Goal: Transaction & Acquisition: Purchase product/service

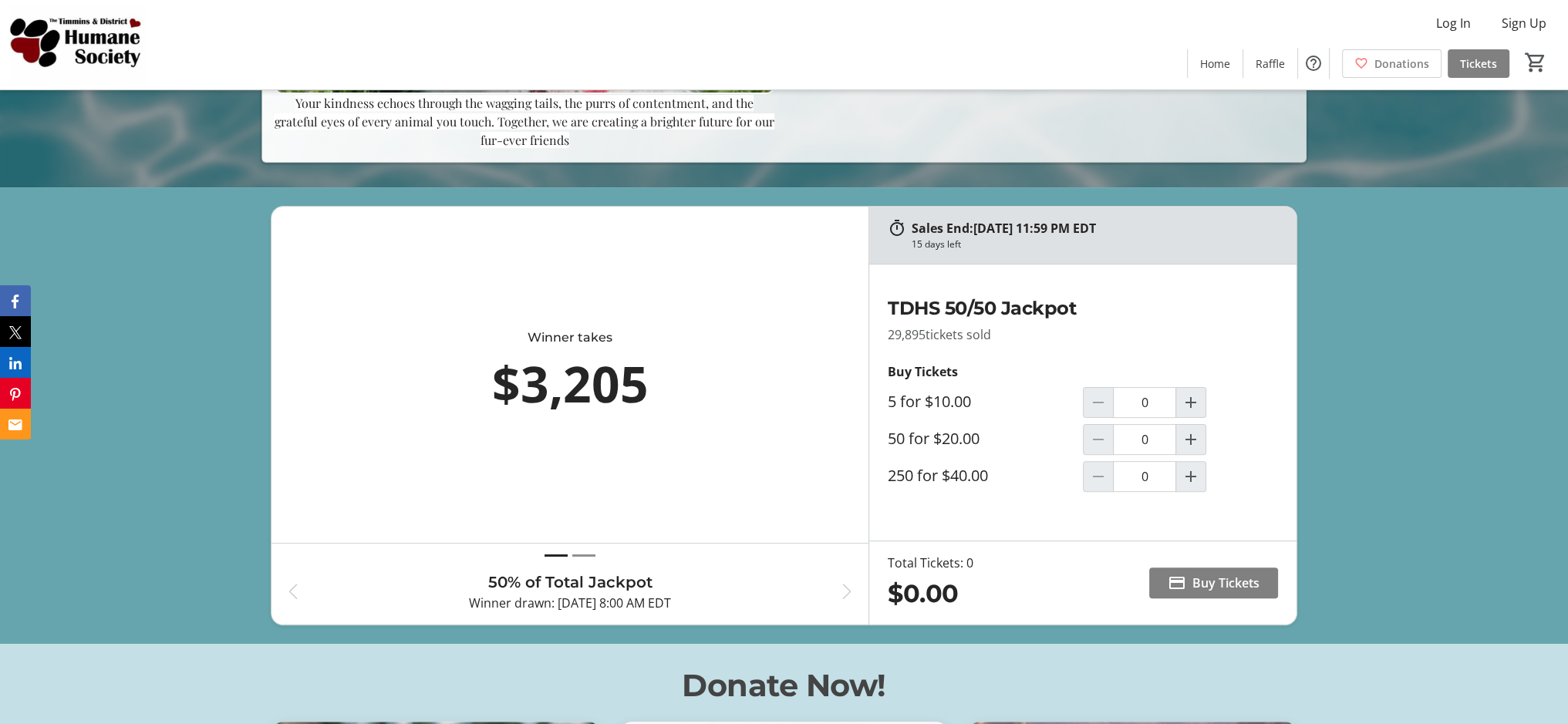
scroll to position [540, 0]
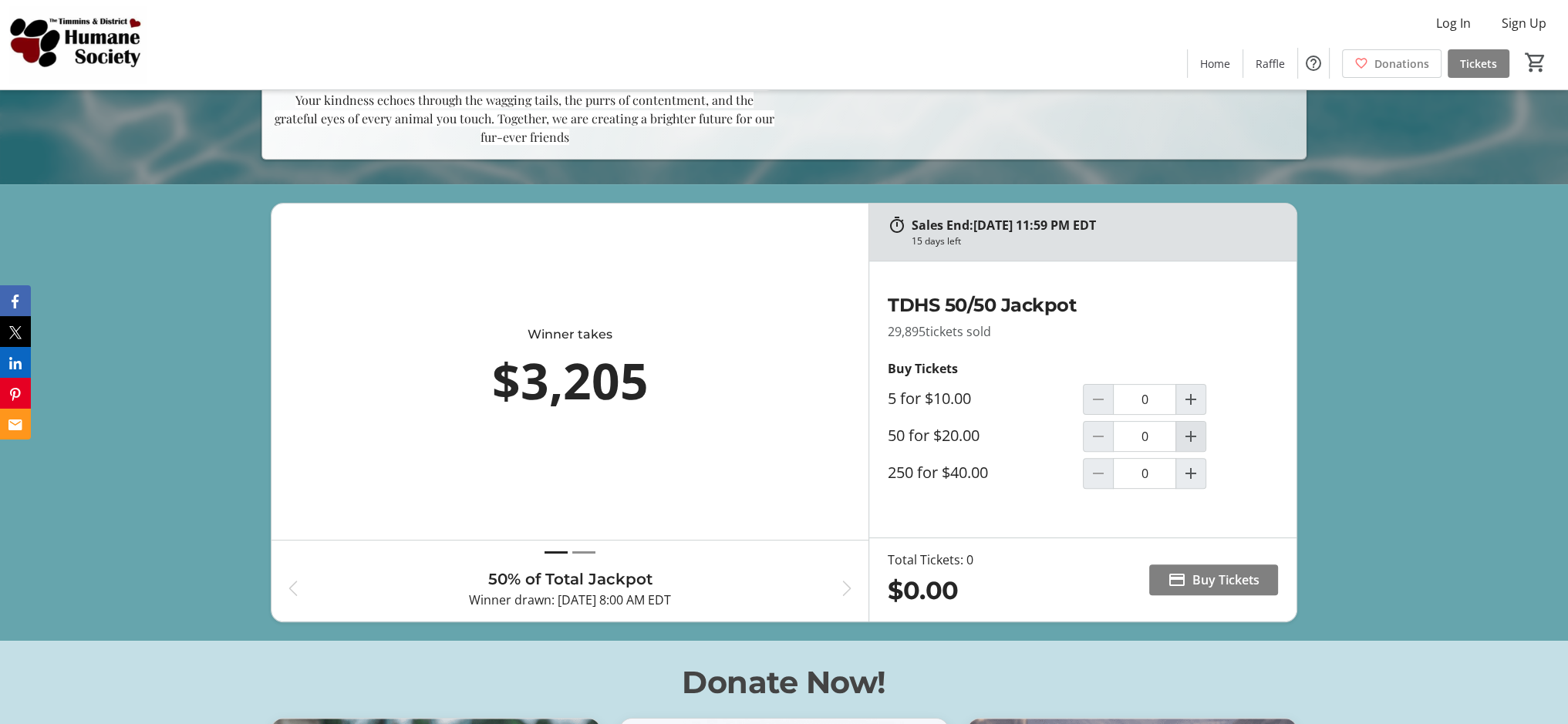
click at [1189, 434] on mat-icon "Increment by one" at bounding box center [1190, 436] width 18 height 18
type input "1"
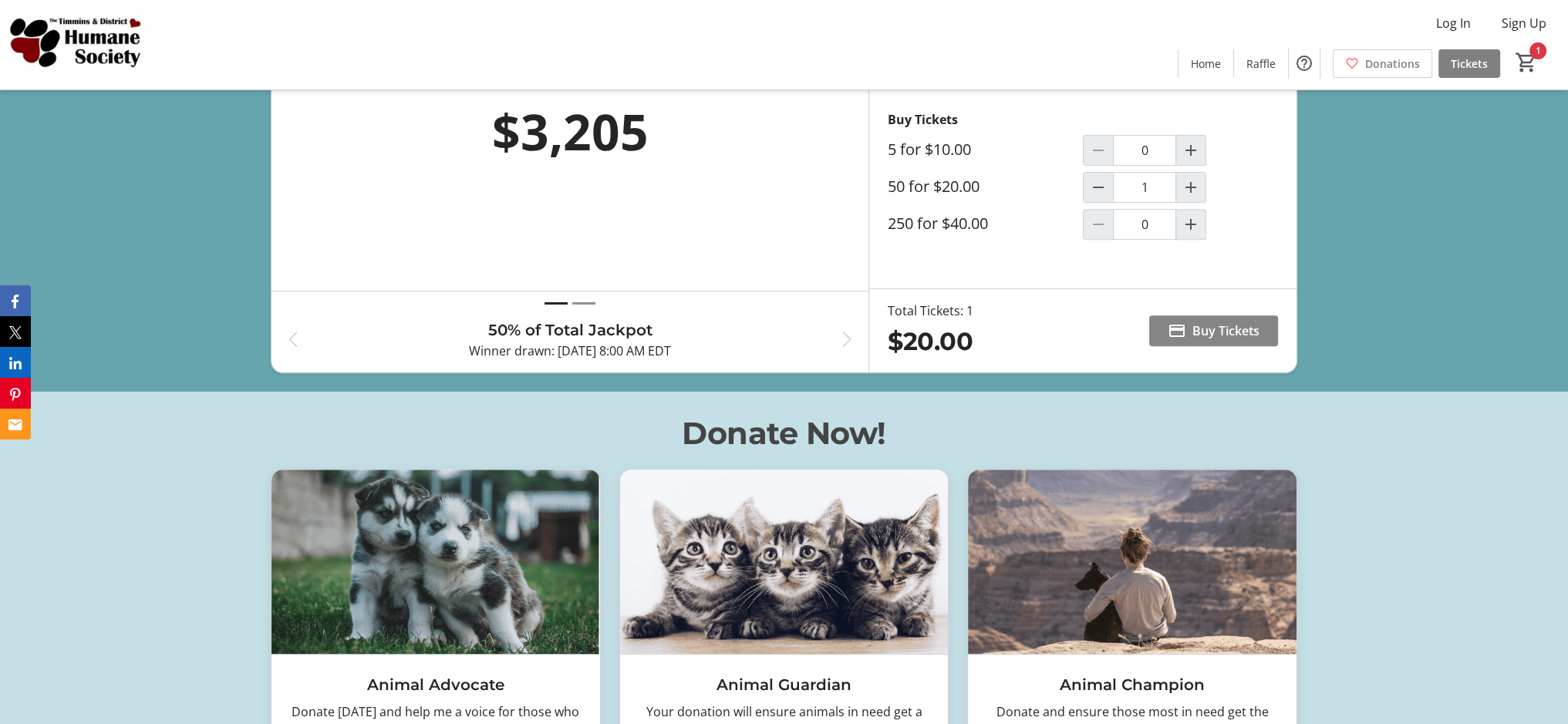
scroll to position [771, 0]
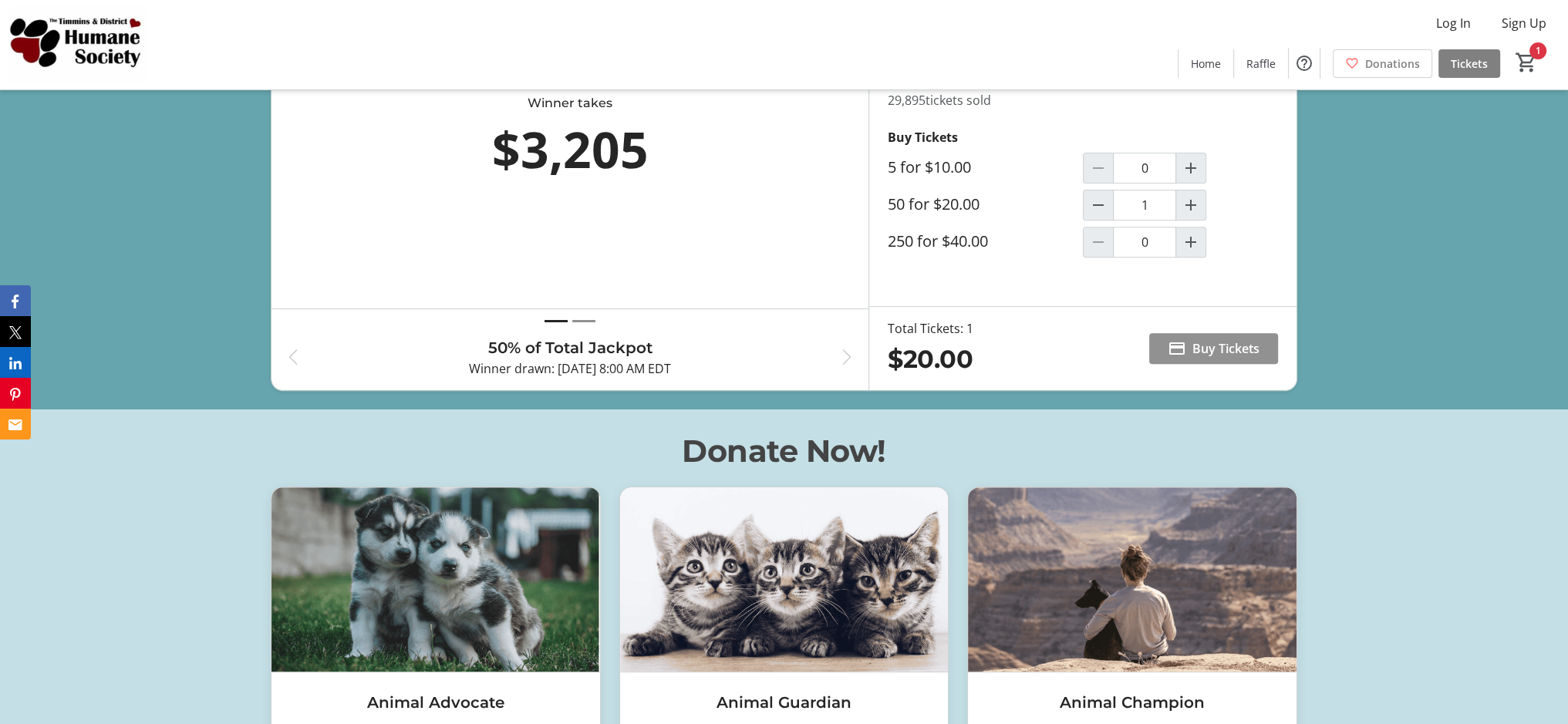
click at [1219, 348] on span "Buy Tickets" at bounding box center [1225, 348] width 67 height 18
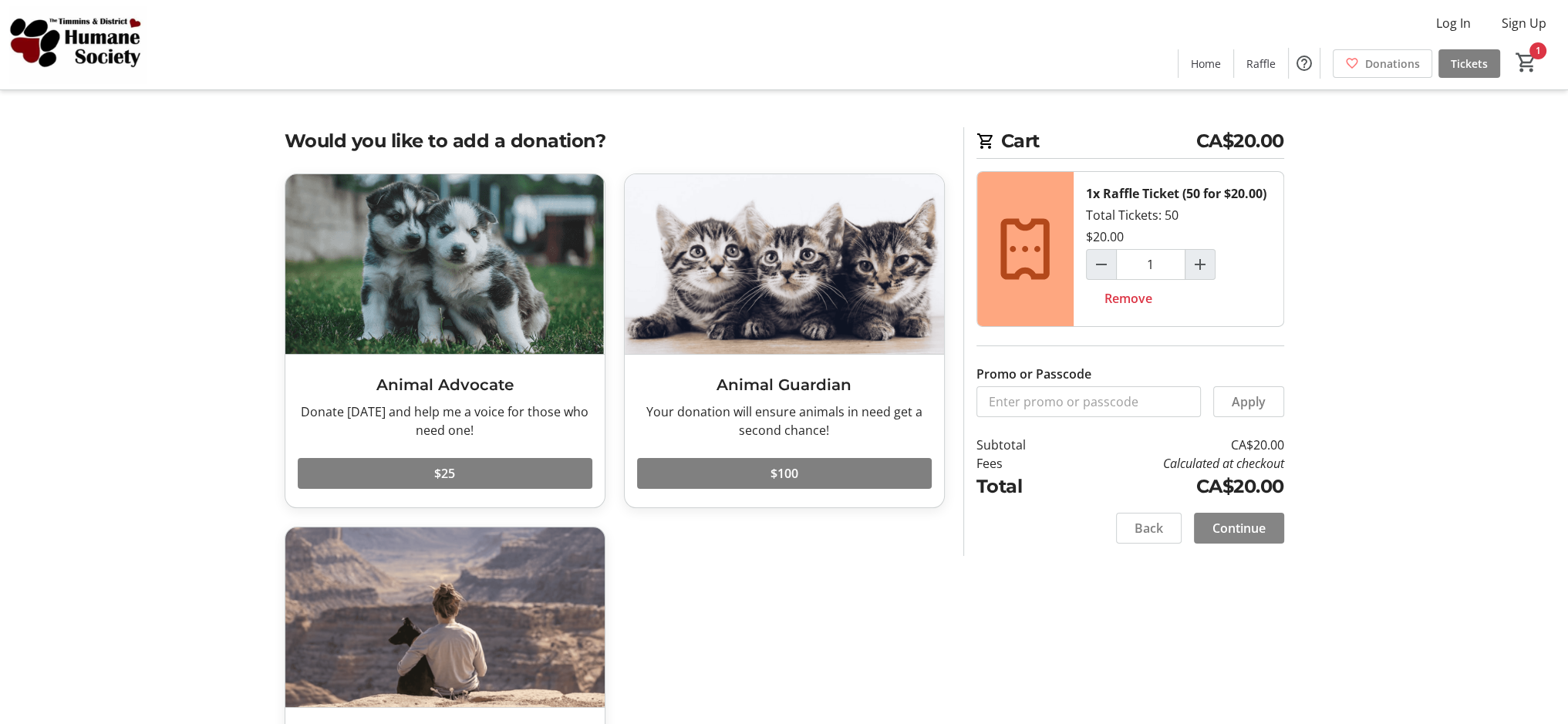
click at [1247, 524] on span "Continue" at bounding box center [1238, 528] width 53 height 18
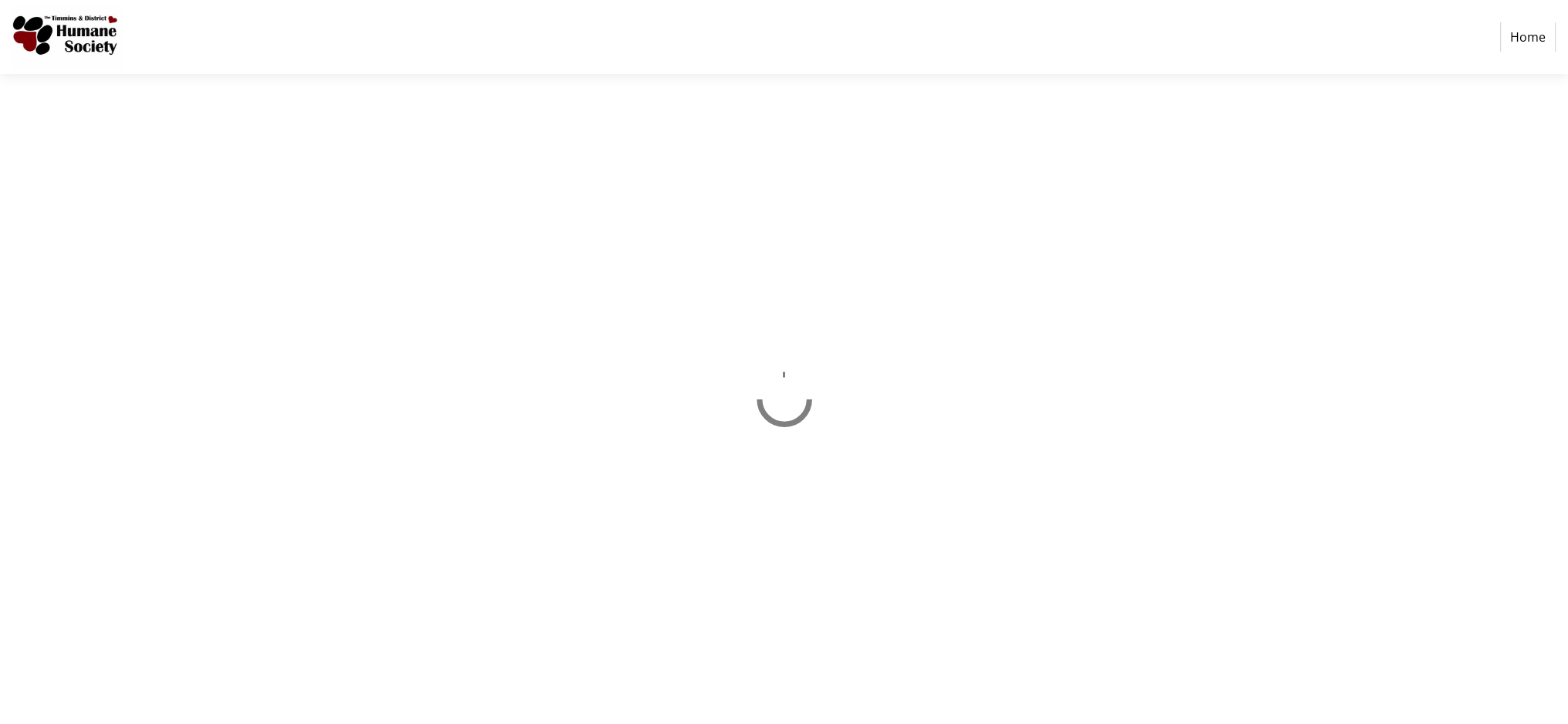
select select "CA"
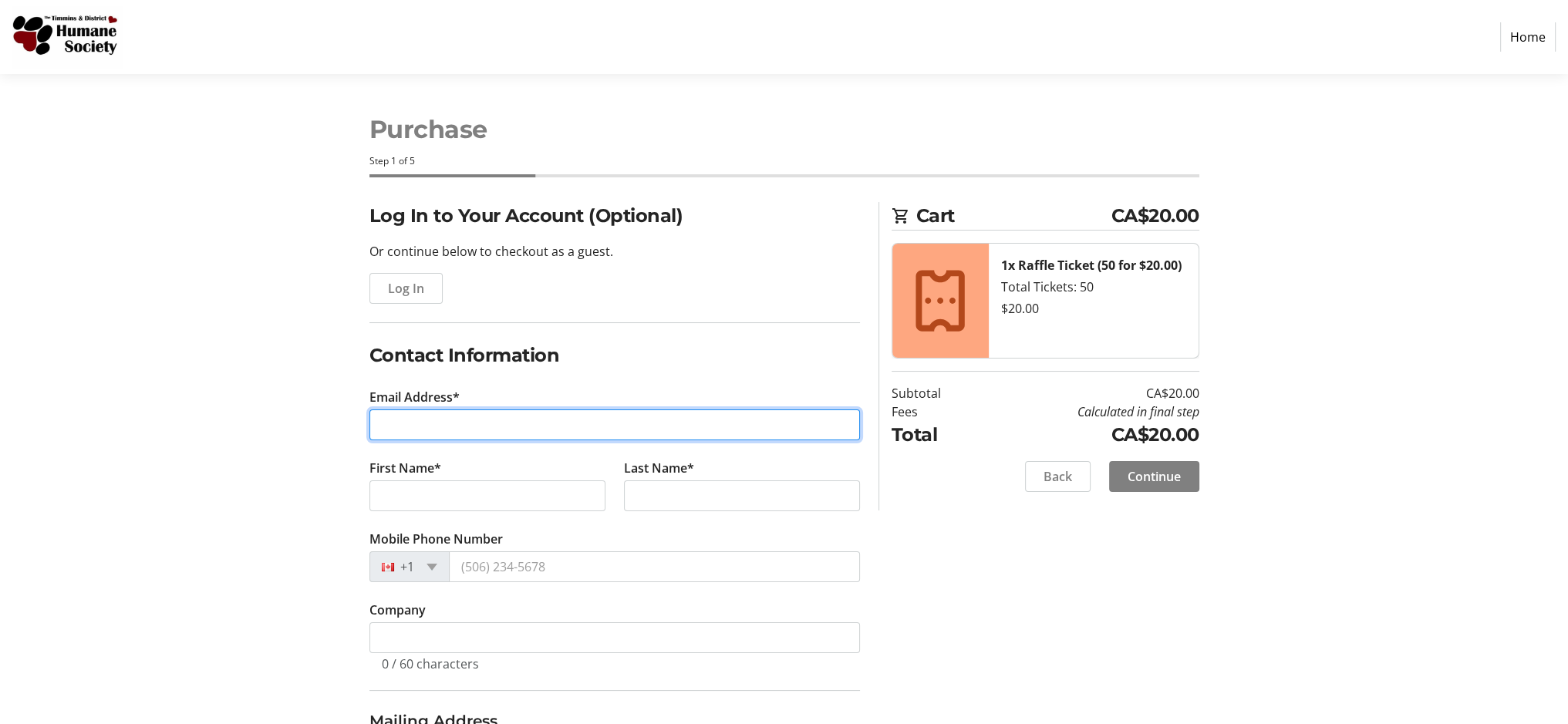
click at [407, 416] on input "Email Address*" at bounding box center [615, 425] width 490 height 31
type input "[EMAIL_ADDRESS][DOMAIN_NAME]"
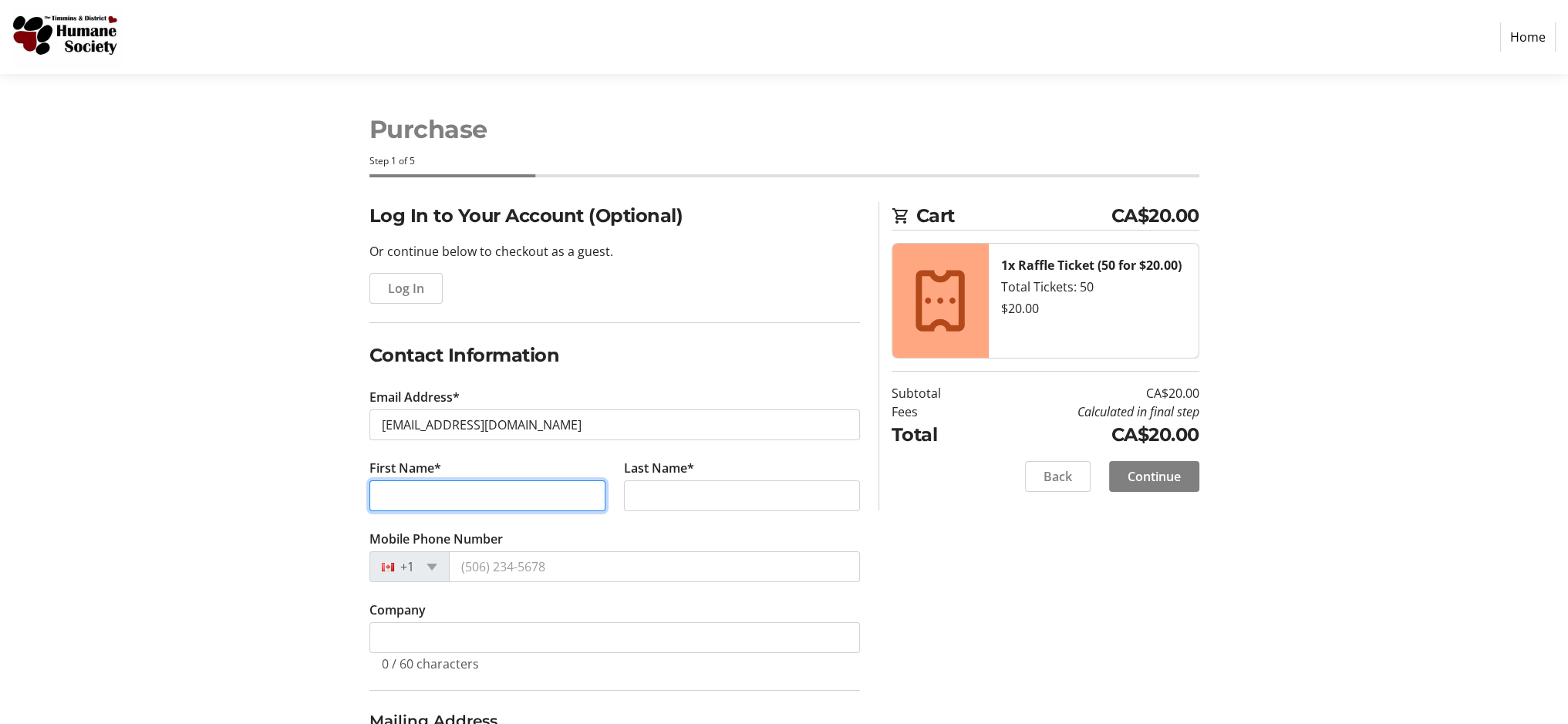
type input "[PERSON_NAME]"
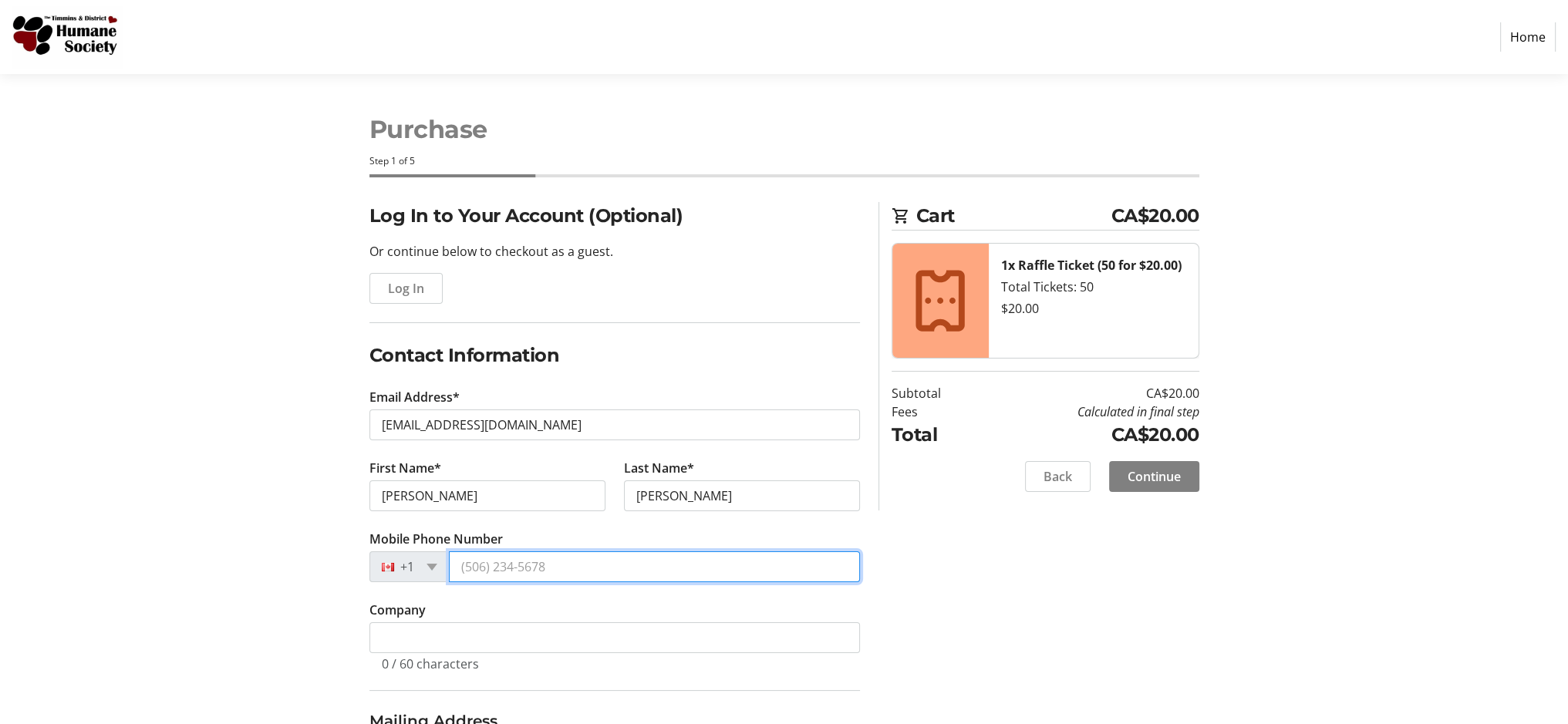
type input "[PHONE_NUMBER]"
type input "[STREET_ADDRESS][PERSON_NAME]"
type input "Timmins"
select select "ON"
type input "P4P 1G9"
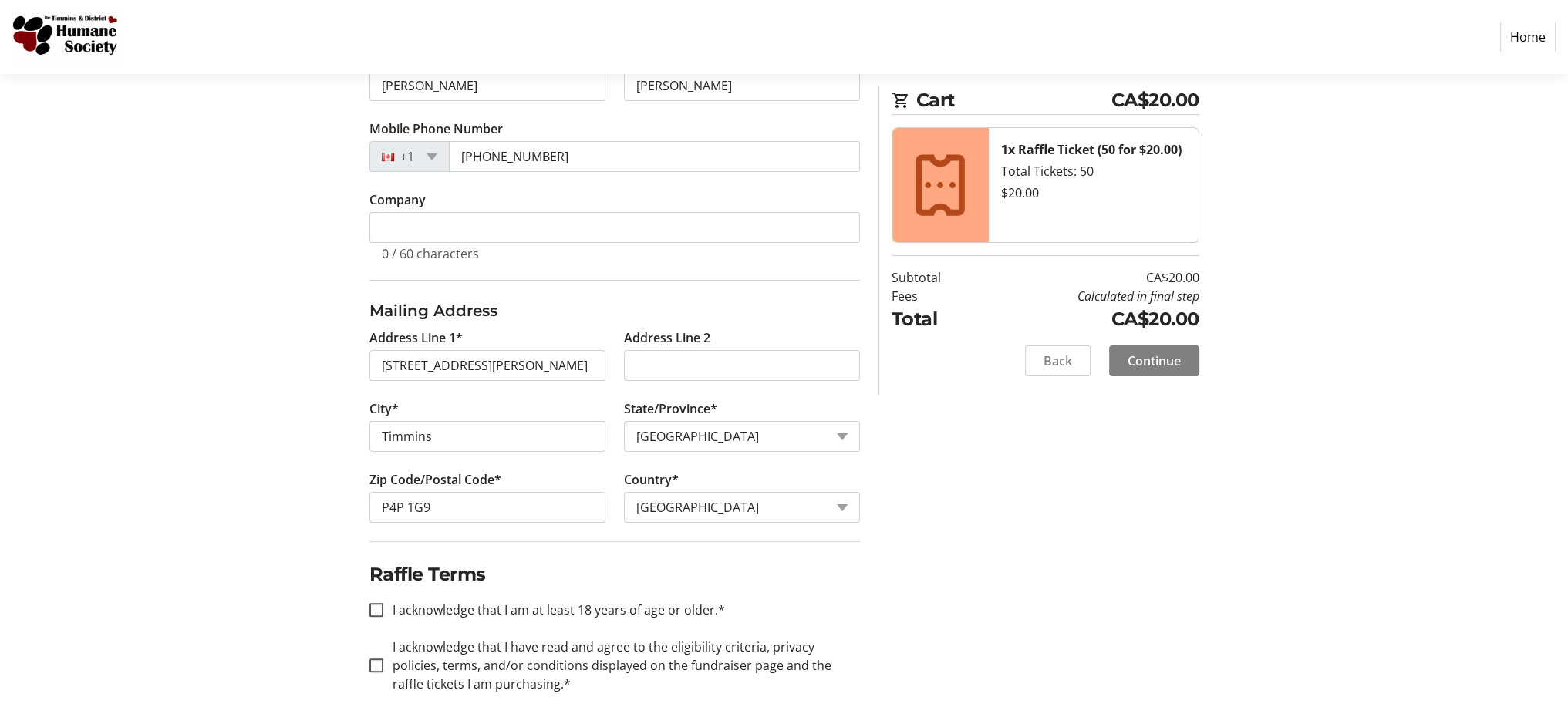
scroll to position [413, 0]
click at [373, 602] on input "I acknowledge that I am at least 18 years of age or older.*" at bounding box center [376, 606] width 14 height 14
checkbox input "true"
click at [371, 655] on input "I acknowledge that I have read and agree to the eligibility criteria, privacy p…" at bounding box center [376, 662] width 14 height 14
checkbox input "true"
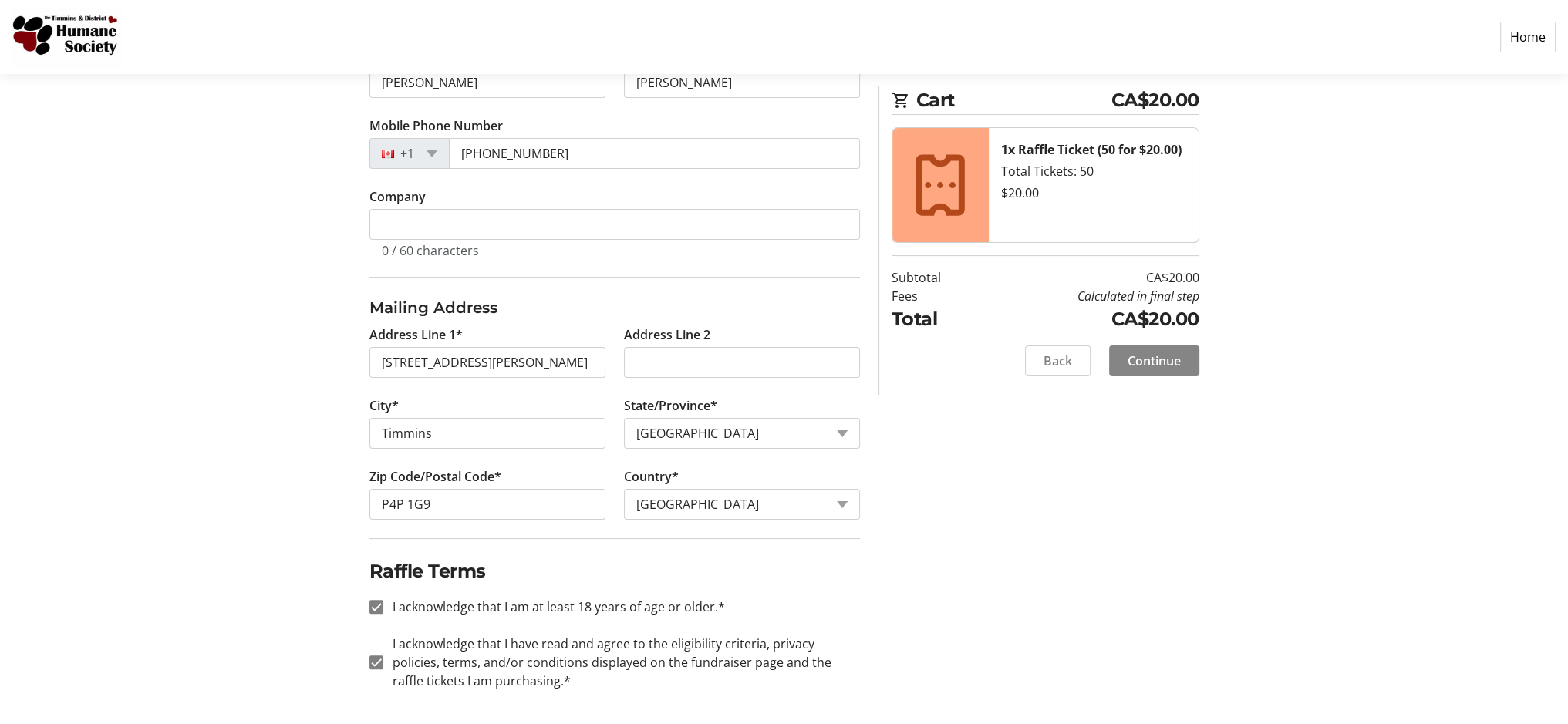
click at [1152, 357] on span "Continue" at bounding box center [1154, 360] width 53 height 18
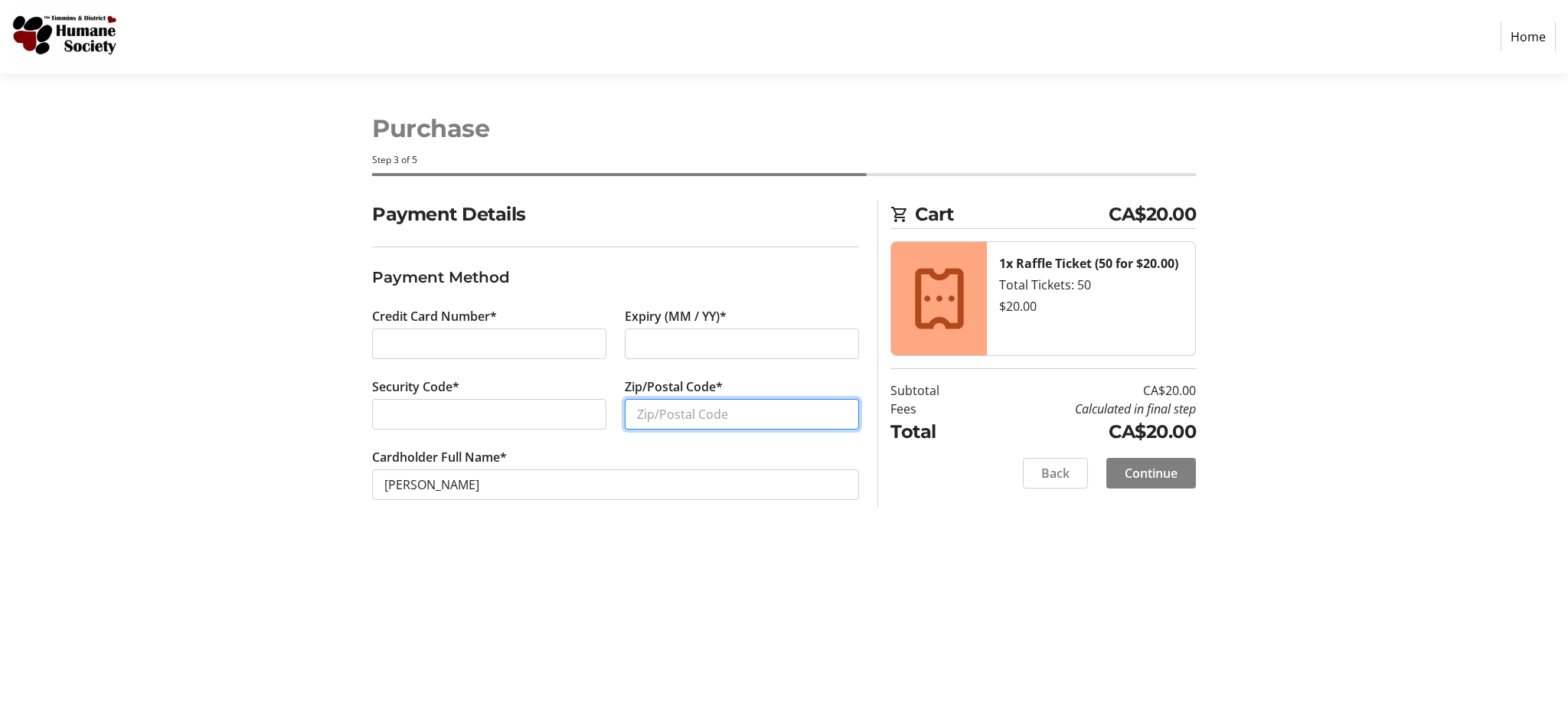
click at [645, 411] on input "Zip/Postal Code*" at bounding box center [742, 414] width 235 height 31
type input "P4P1G9"
click at [602, 611] on div "Purchase Step 3 of 5 Cart CA$20.00 1x Raffle Ticket (50 for $20.00) Total Ticke…" at bounding box center [784, 396] width 1011 height 645
click at [1144, 471] on span "Continue" at bounding box center [1151, 472] width 53 height 18
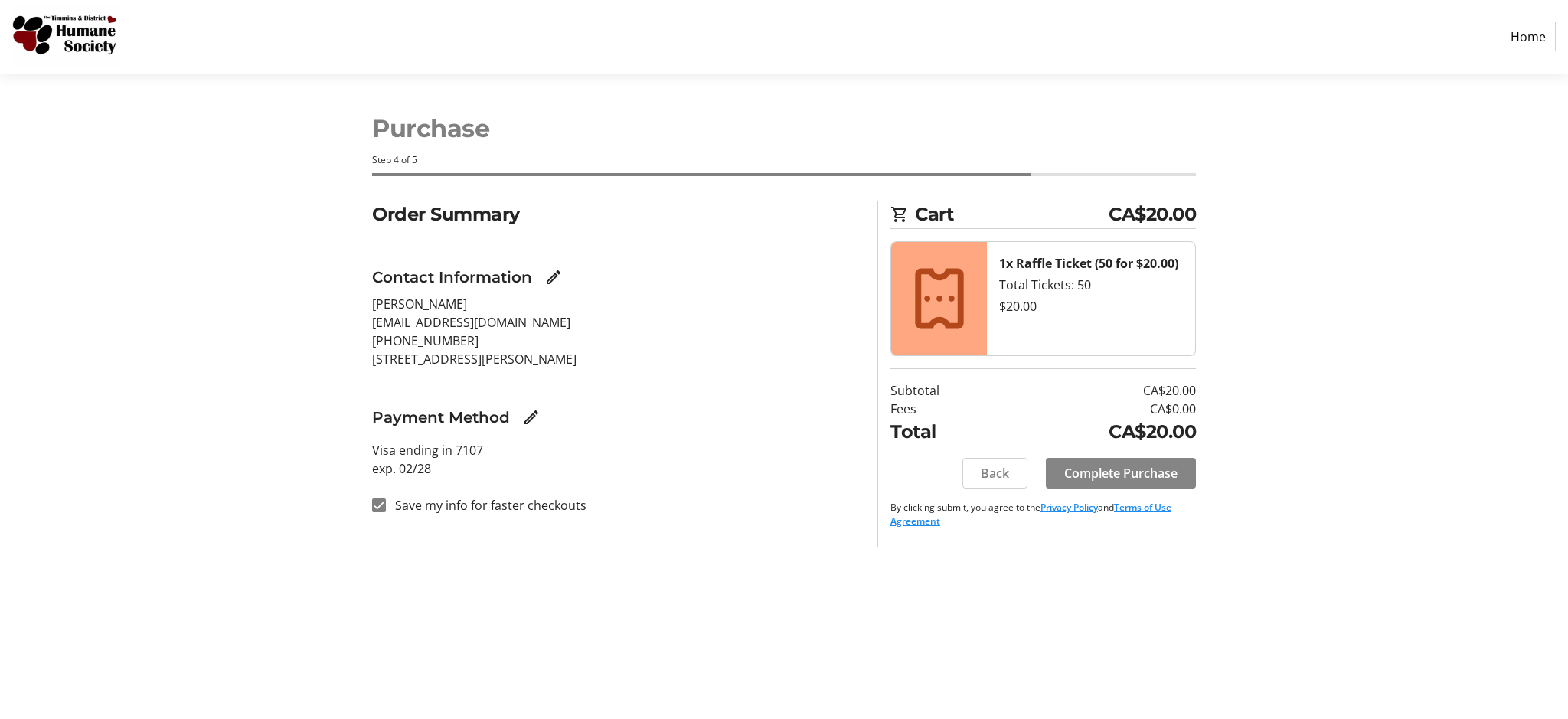
click at [1121, 468] on span "Complete Purchase" at bounding box center [1121, 472] width 113 height 18
